Goal: Information Seeking & Learning: Find specific fact

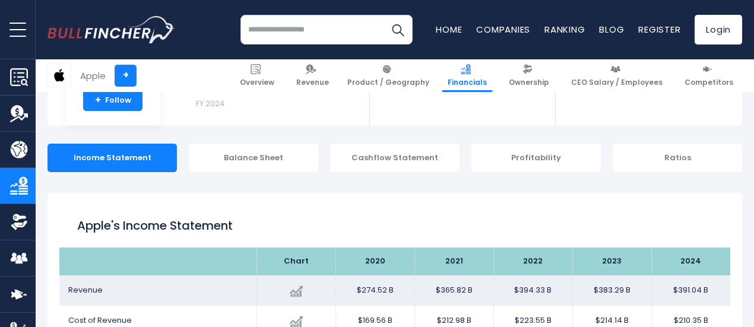
scroll to position [217, 0]
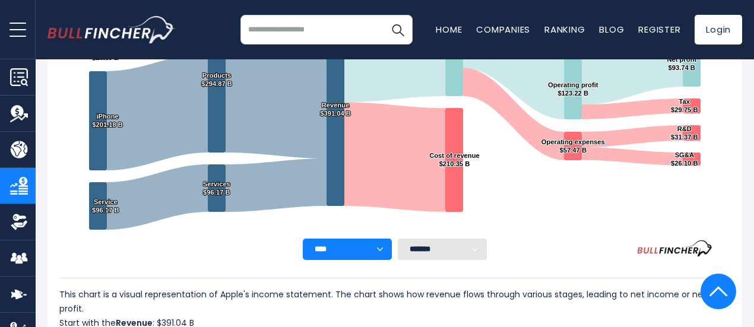
scroll to position [38, 0]
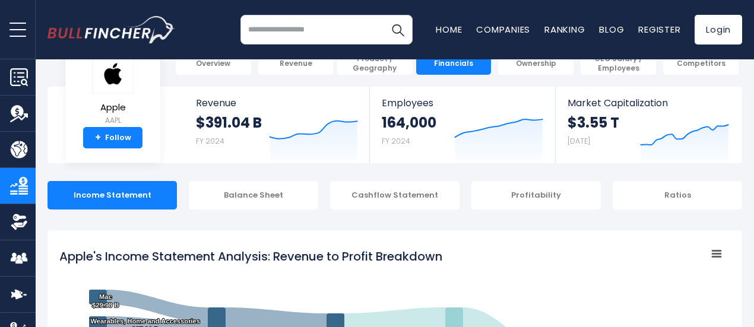
drag, startPoint x: 756, startPoint y: 39, endPoint x: 756, endPoint y: 26, distance: 13.1
click at [754, 26] on html "Overview Revenue Product / Geography" at bounding box center [377, 125] width 754 height 327
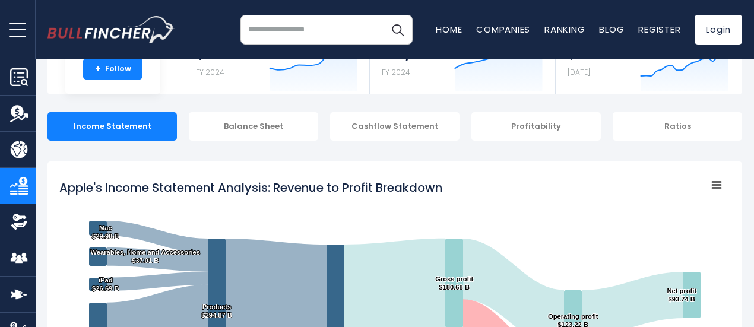
scroll to position [0, 0]
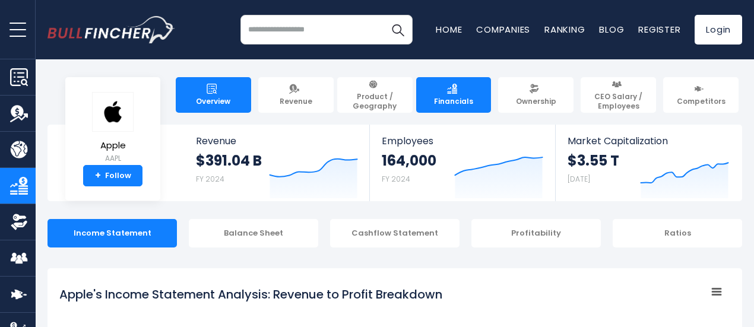
click at [221, 81] on link "Overview" at bounding box center [213, 95] width 75 height 36
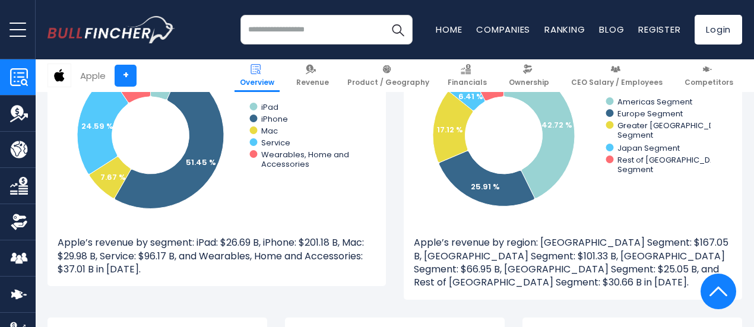
drag, startPoint x: 757, startPoint y: 27, endPoint x: 756, endPoint y: 99, distance: 72.5
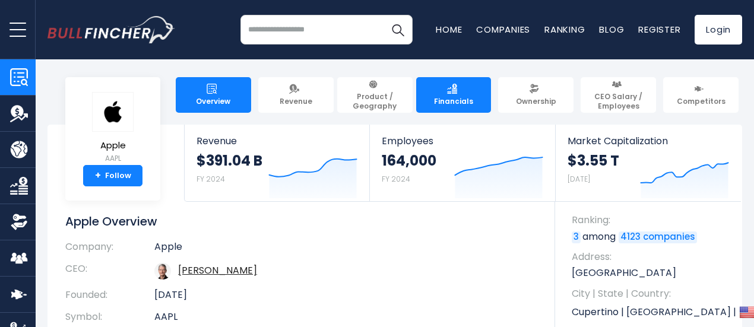
click at [448, 97] on span "Financials" at bounding box center [453, 102] width 39 height 10
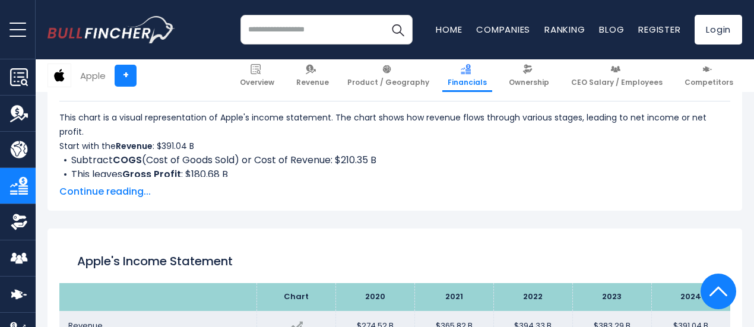
scroll to position [484, 0]
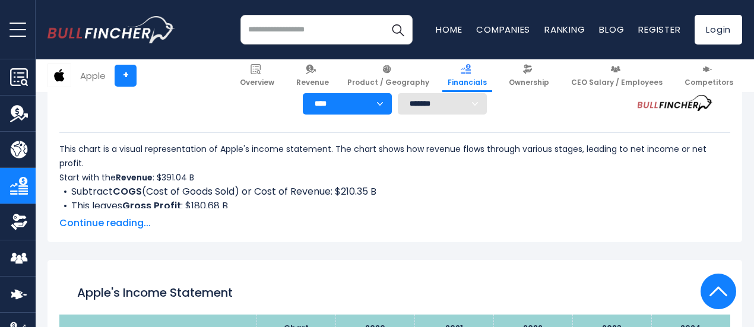
click at [89, 221] on span "Continue reading..." at bounding box center [394, 223] width 671 height 14
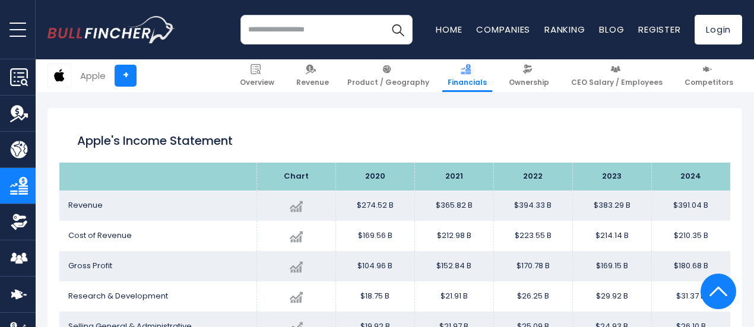
scroll to position [915, 0]
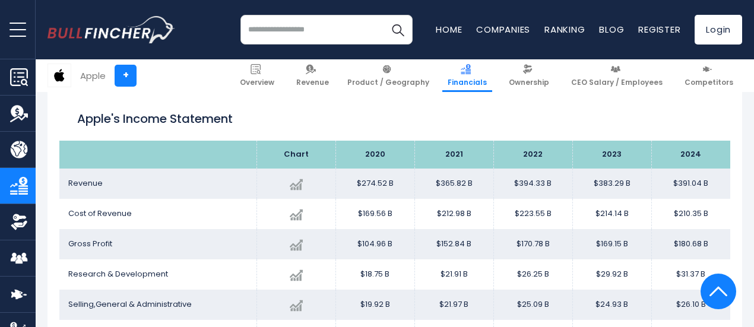
drag, startPoint x: 697, startPoint y: 49, endPoint x: 631, endPoint y: -11, distance: 89.1
click at [562, 141] on div "Apple's Income Statement" at bounding box center [394, 119] width 671 height 43
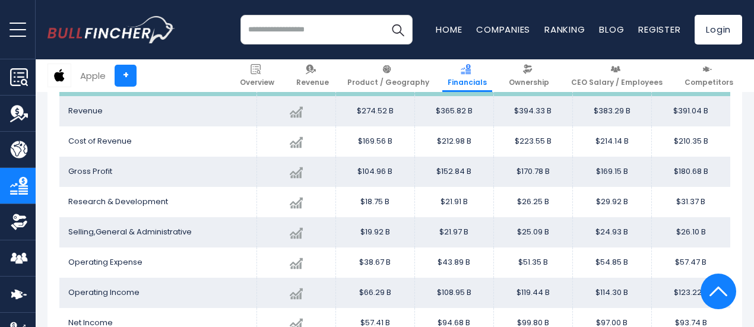
scroll to position [986, 0]
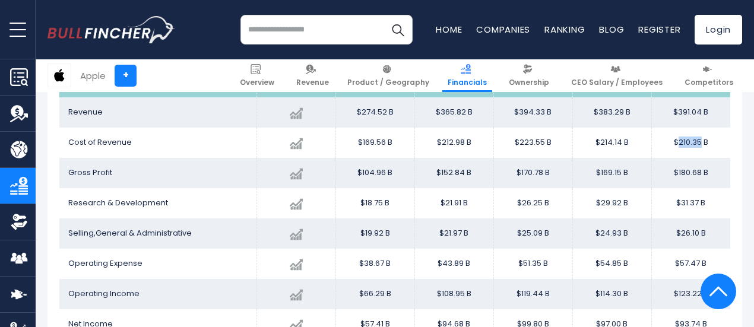
drag, startPoint x: 670, startPoint y: 158, endPoint x: 690, endPoint y: 156, distance: 20.3
click at [690, 156] on td "$210.35 B" at bounding box center [691, 143] width 79 height 30
copy td "210.35"
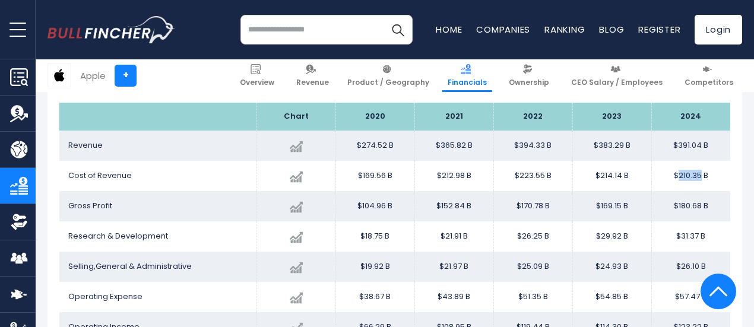
scroll to position [914, 0]
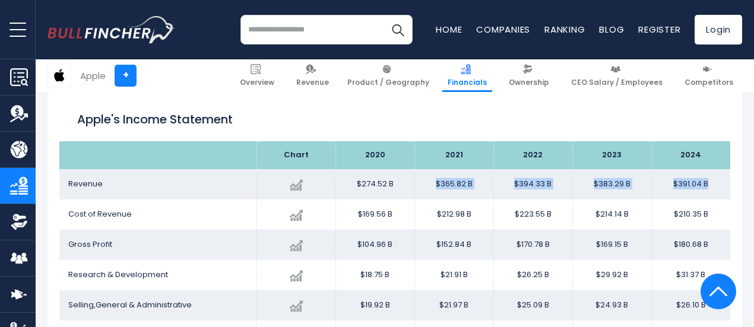
drag, startPoint x: 427, startPoint y: 198, endPoint x: 701, endPoint y: 199, distance: 273.8
click at [701, 199] on tr "Revenue Created with Highcharts 12.1.2 $391.04 B + 2.02% 2024 $274.52B ​ $274.5…" at bounding box center [394, 184] width 671 height 30
copy tr "$365.82 B $394.33 B $383.29 B $391.04 B"
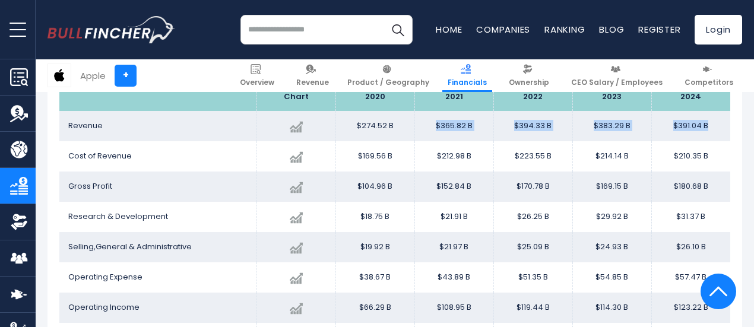
scroll to position [939, 0]
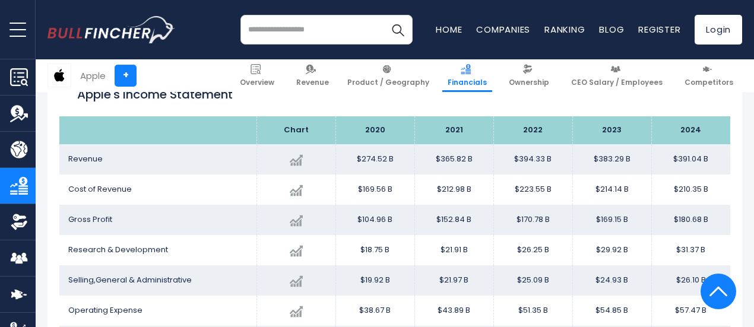
click at [685, 103] on h1 "Apple's Income Statement" at bounding box center [395, 95] width 636 height 18
